Goal: Task Accomplishment & Management: Manage account settings

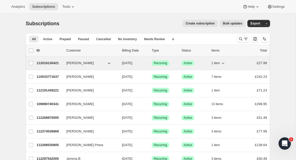
click at [49, 63] on p "112016130421" at bounding box center [50, 62] width 26 height 5
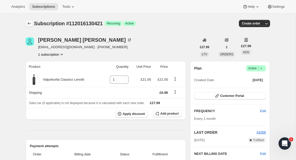
click at [28, 22] on icon "Subscriptions" at bounding box center [29, 23] width 5 height 5
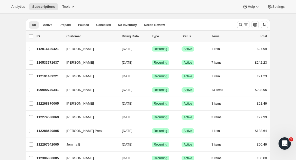
scroll to position [28, 0]
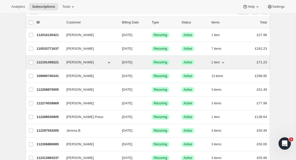
click at [49, 63] on p "112191439221" at bounding box center [50, 62] width 26 height 5
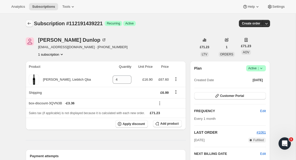
click at [28, 23] on icon "Subscriptions" at bounding box center [29, 23] width 3 height 3
